Goal: Task Accomplishment & Management: Use online tool/utility

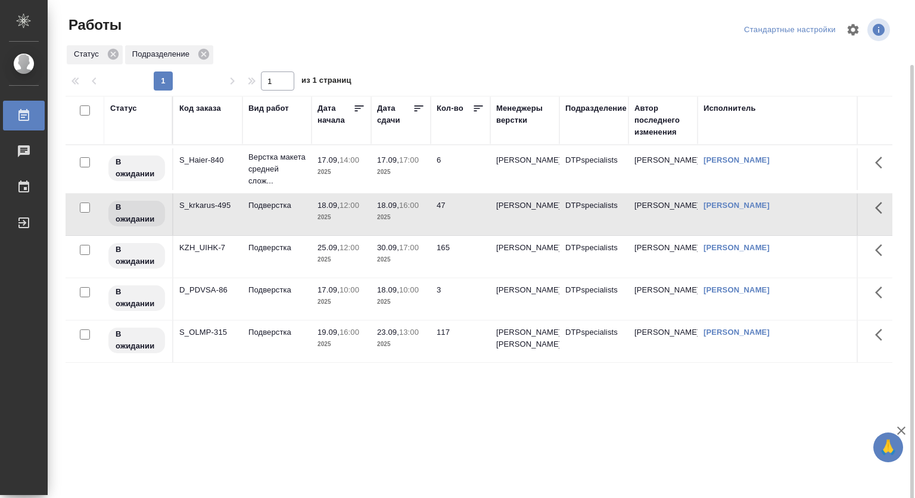
scroll to position [33, 0]
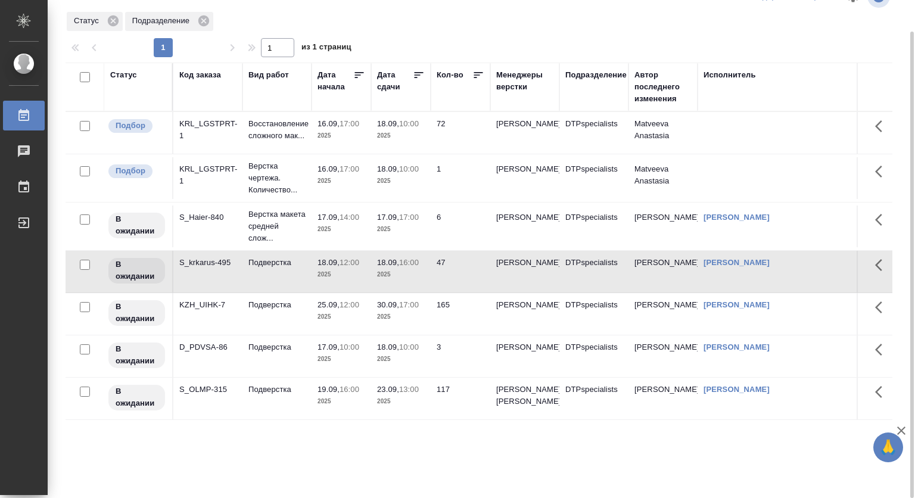
click at [355, 138] on p "2025" at bounding box center [341, 136] width 48 height 12
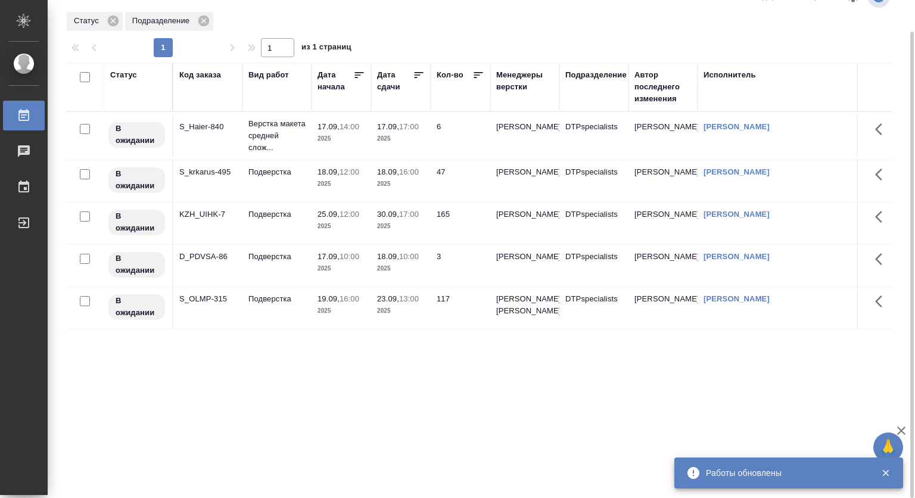
click at [136, 79] on div "Статус" at bounding box center [123, 75] width 27 height 12
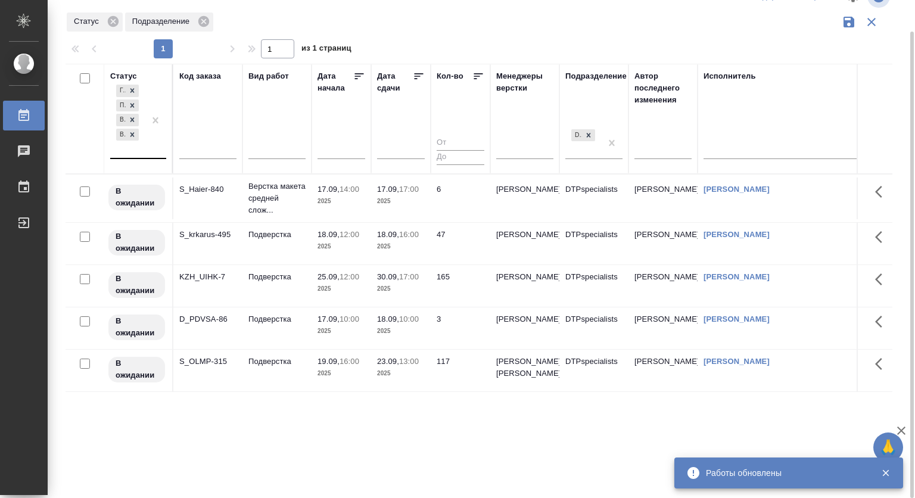
click at [136, 152] on div "Готов к работе Подбор В ожидании В работе" at bounding box center [127, 120] width 35 height 76
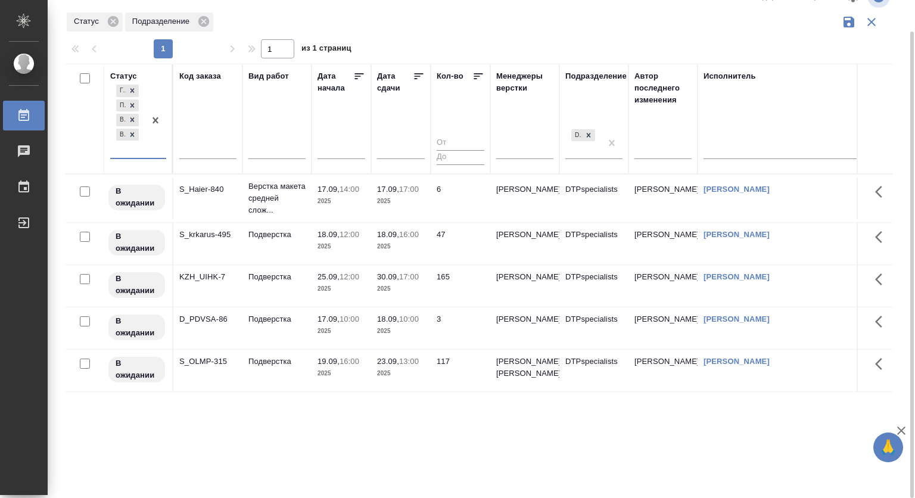
click at [159, 145] on div at bounding box center [155, 120] width 21 height 76
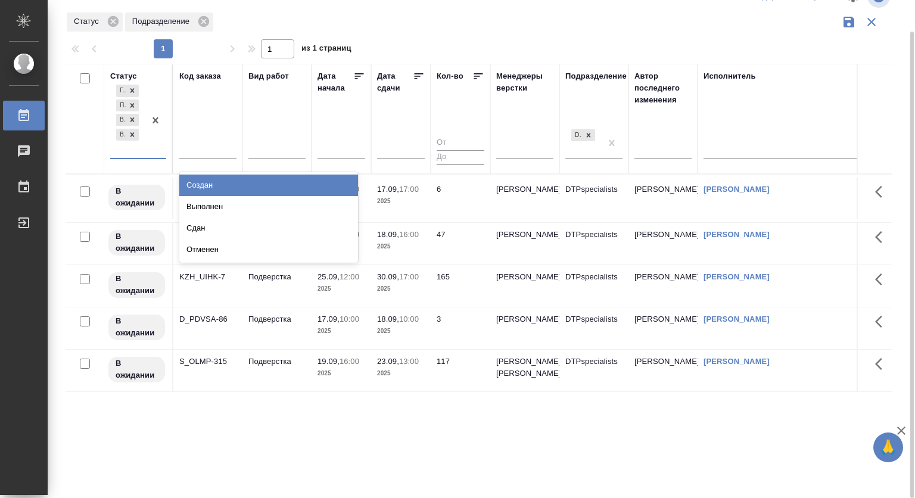
click at [161, 142] on div at bounding box center [155, 120] width 21 height 76
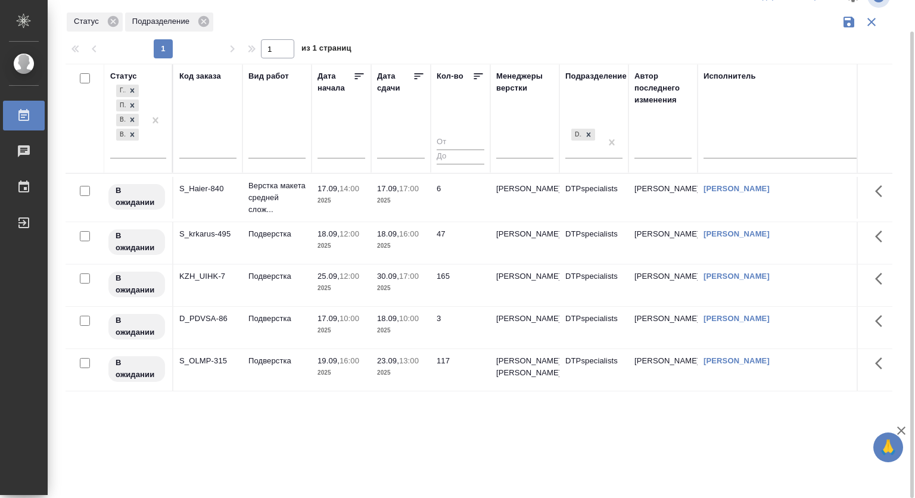
click at [81, 159] on div at bounding box center [84, 118] width 27 height 96
click at [149, 157] on div at bounding box center [155, 120] width 21 height 76
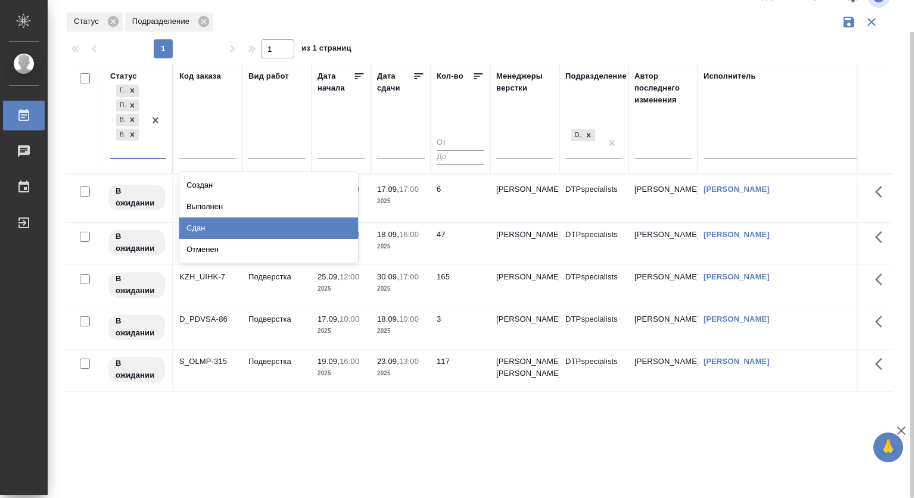
click at [283, 226] on div "Сдан" at bounding box center [268, 227] width 179 height 21
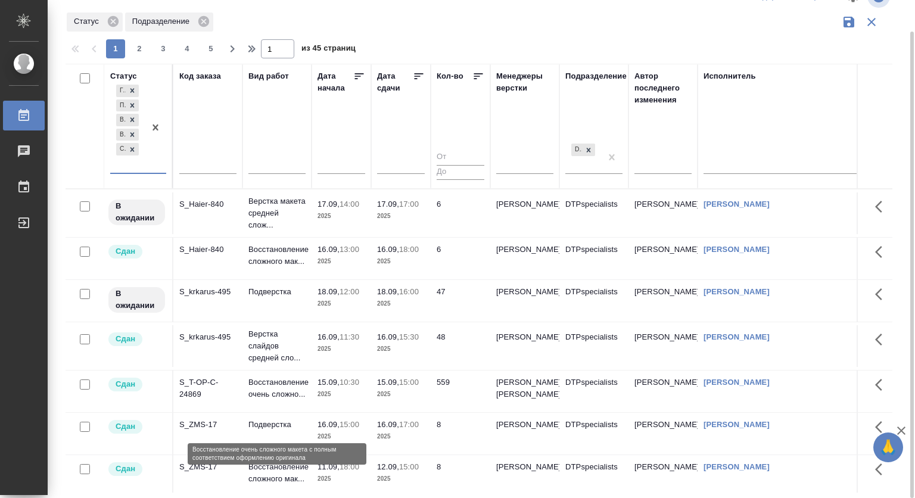
click at [295, 400] on p "Восстановление очень сложно..." at bounding box center [276, 388] width 57 height 24
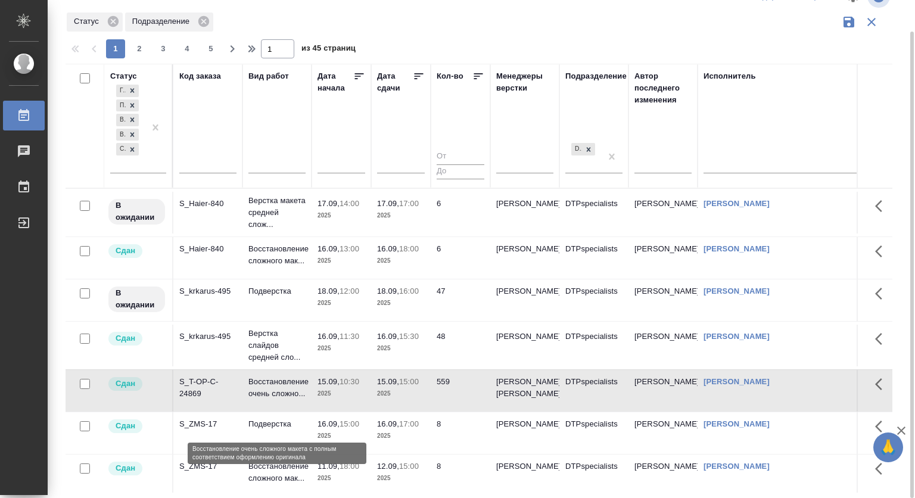
click at [295, 400] on p "Восстановление очень сложно..." at bounding box center [276, 388] width 57 height 24
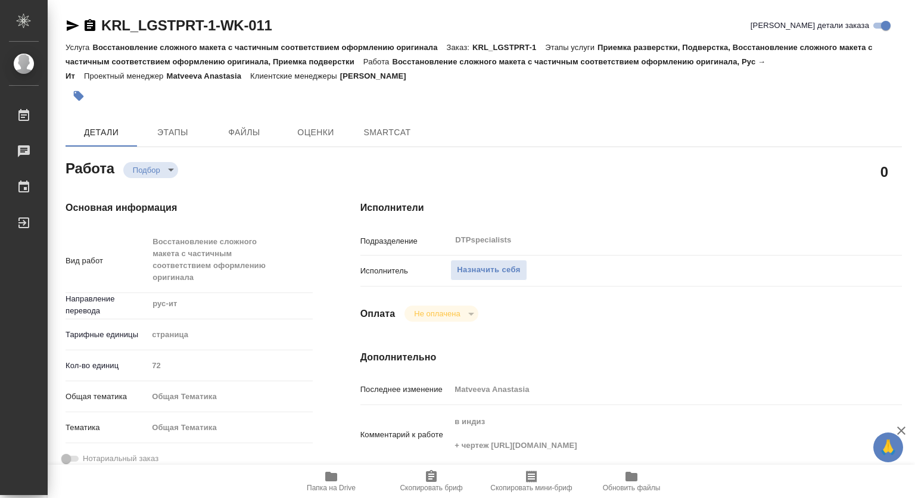
type textarea "x"
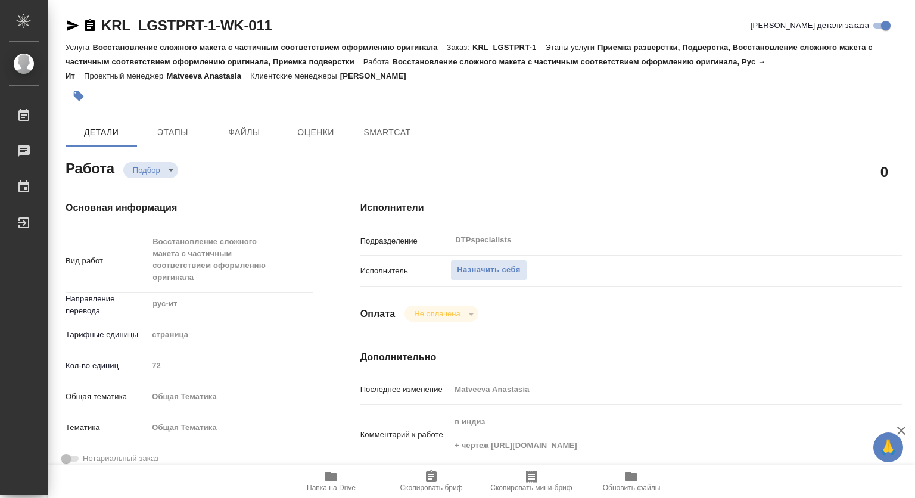
type textarea "x"
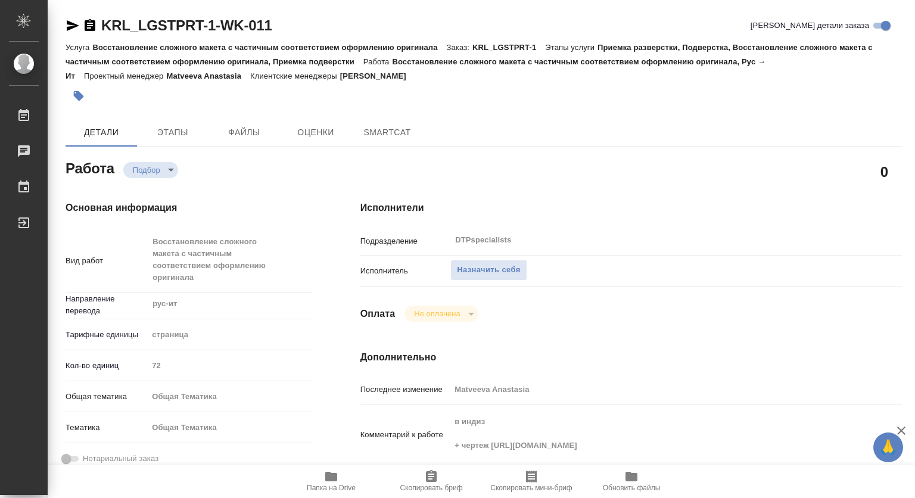
type textarea "x"
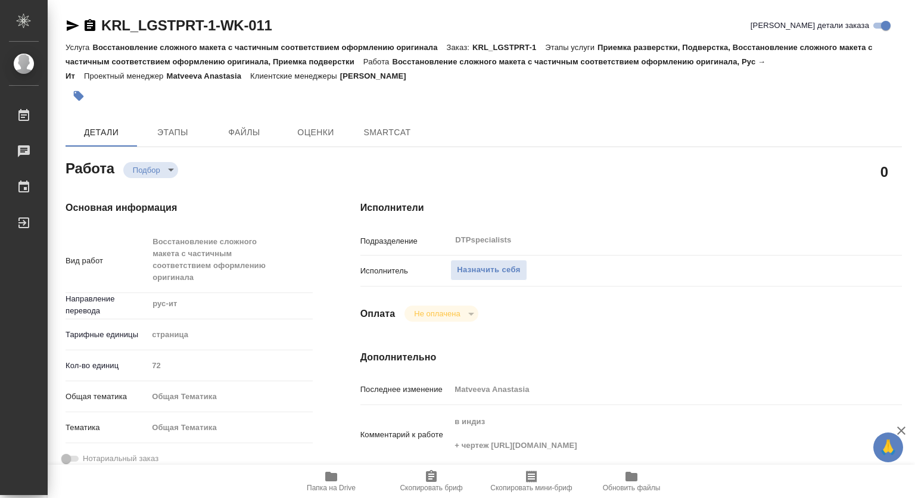
type textarea "x"
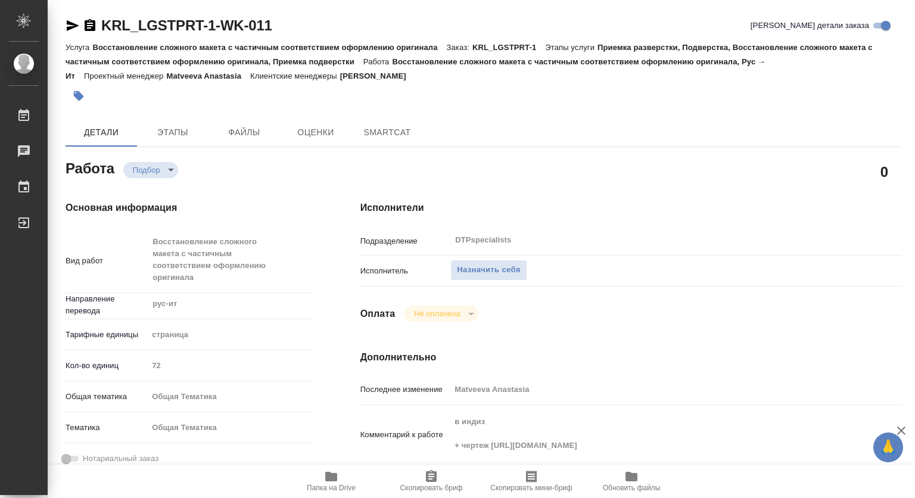
type textarea "x"
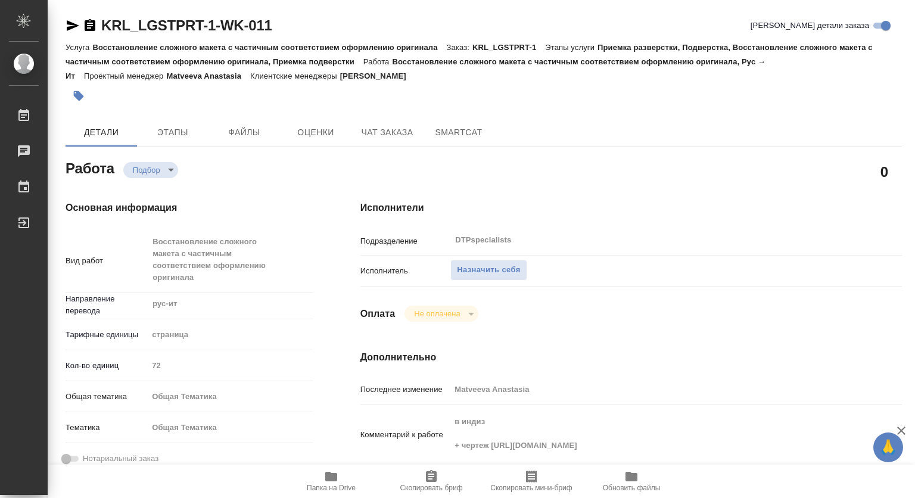
click at [336, 484] on span "Папка на Drive" at bounding box center [331, 488] width 49 height 8
type textarea "x"
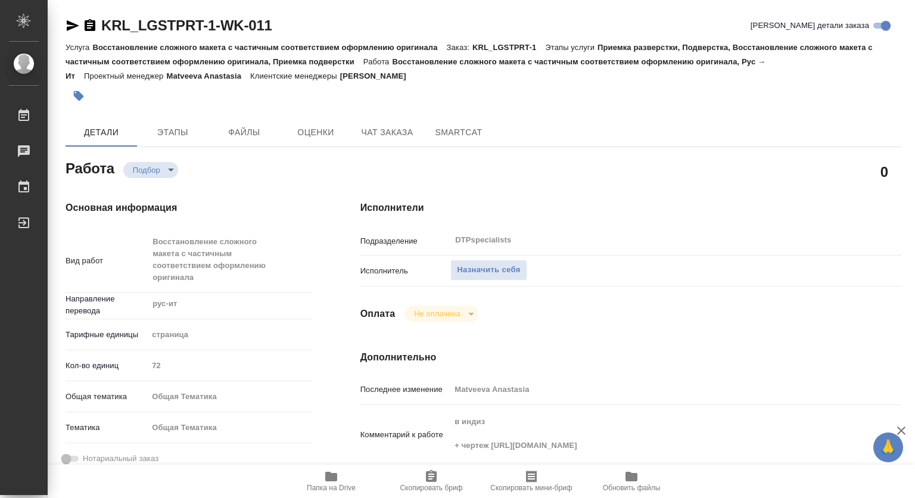
type textarea "x"
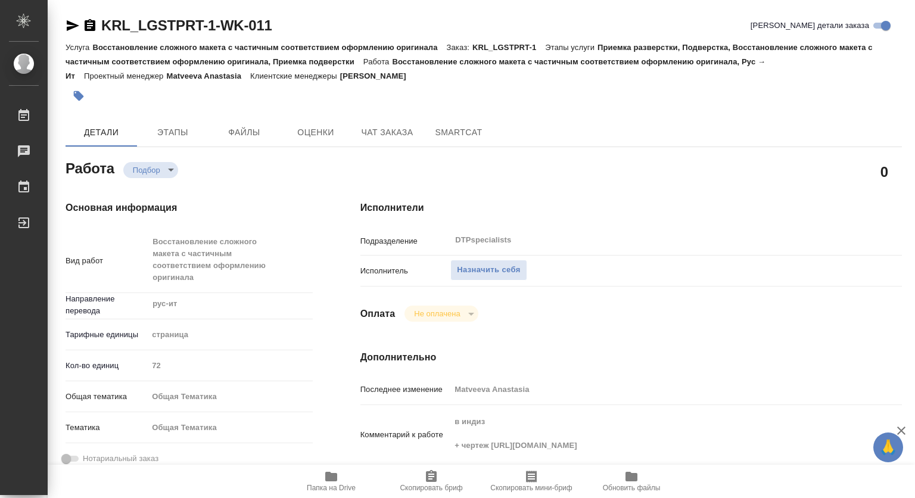
type textarea "x"
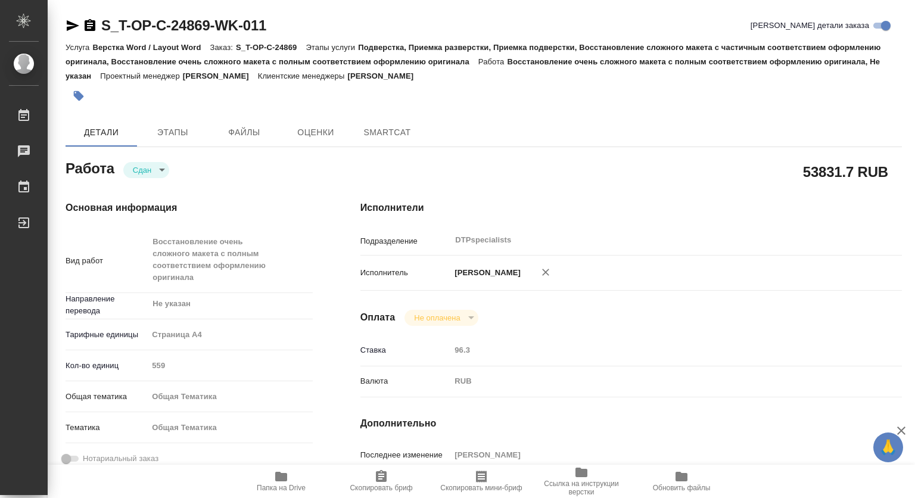
type textarea "x"
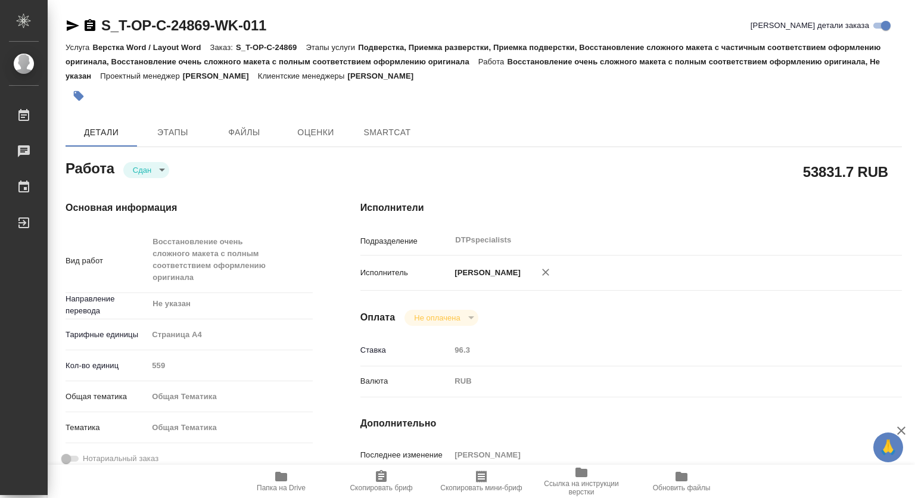
type textarea "x"
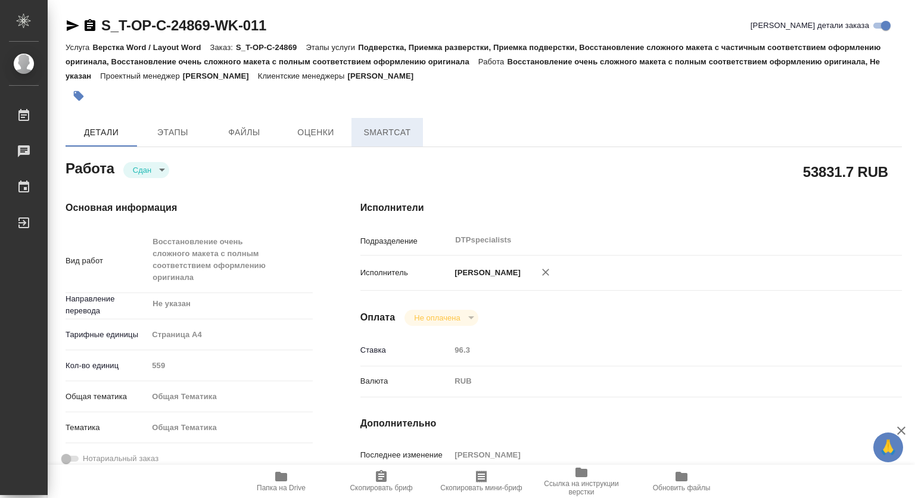
type textarea "x"
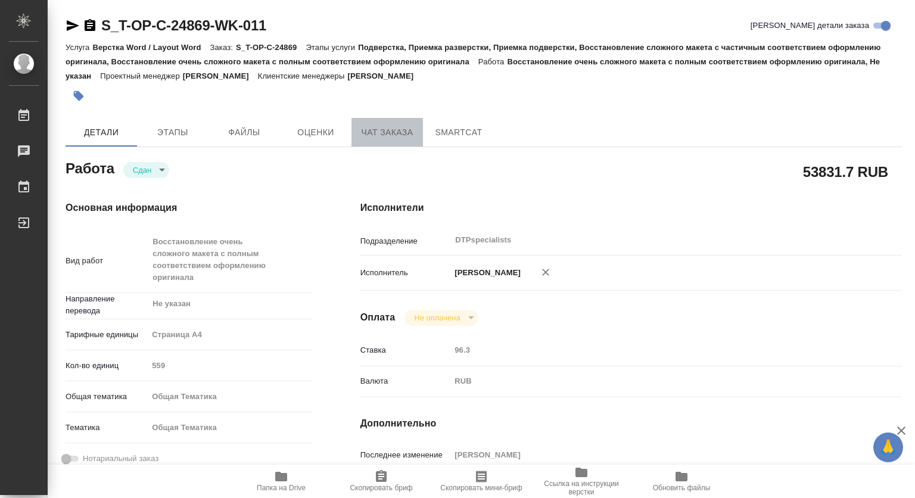
click at [367, 130] on span "Чат заказа" at bounding box center [386, 132] width 57 height 15
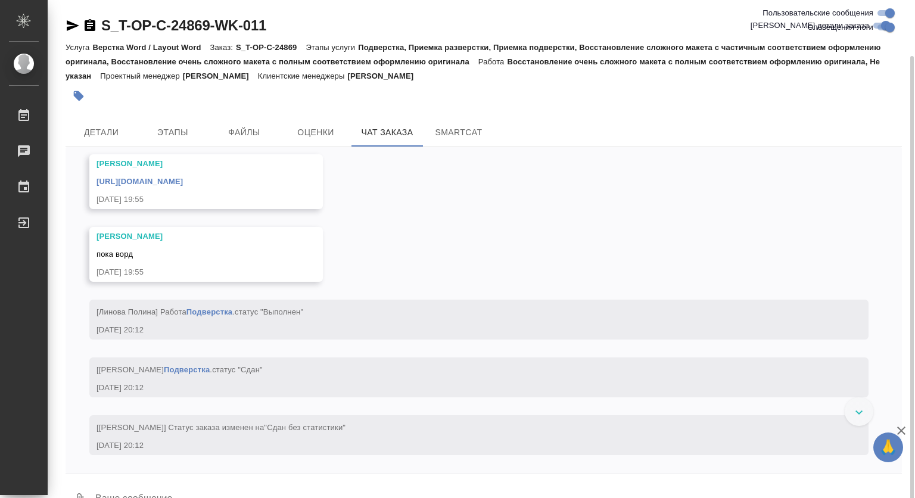
scroll to position [29, 0]
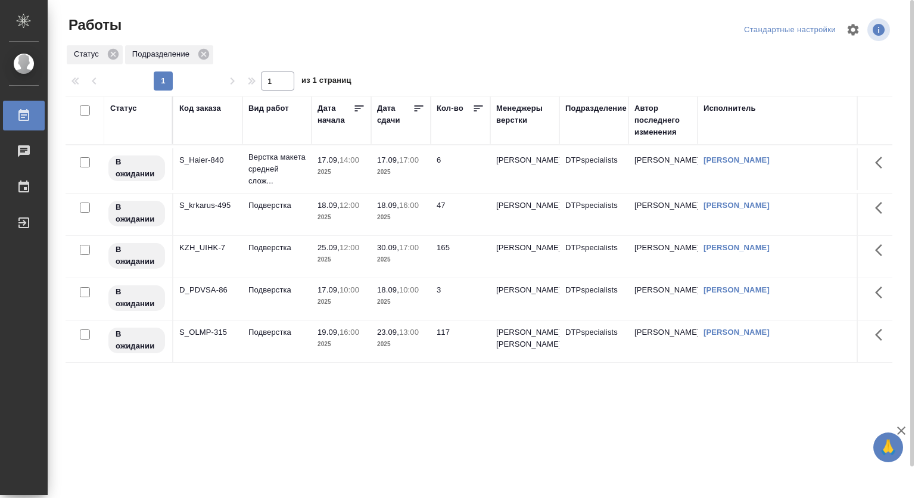
click at [589, 421] on div "Статус Код заказа Вид работ Дата начала Дата сдачи Кол-во Менеджеры верстки Под…" at bounding box center [478, 310] width 826 height 429
